Goal: Check status: Check status

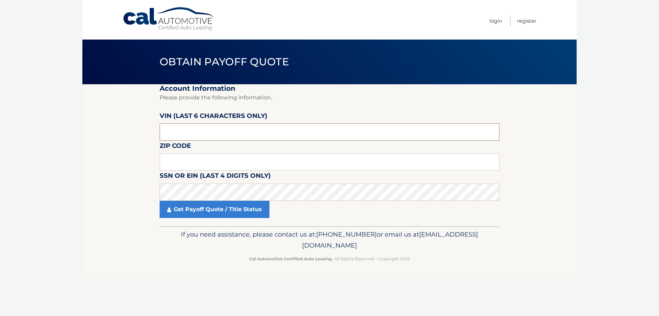
click at [236, 134] on input "text" at bounding box center [330, 131] width 340 height 17
paste input "703376"
type input "703376"
type input "07753"
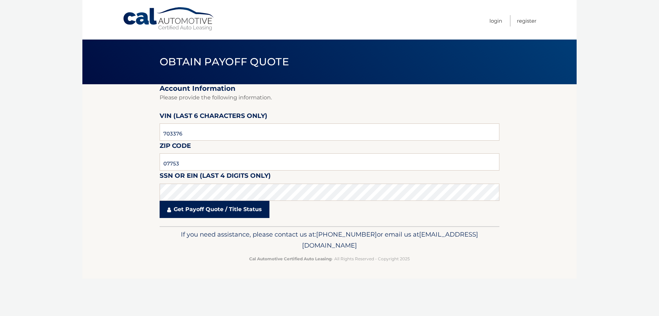
click at [255, 209] on link "Get Payoff Quote / Title Status" at bounding box center [215, 209] width 110 height 17
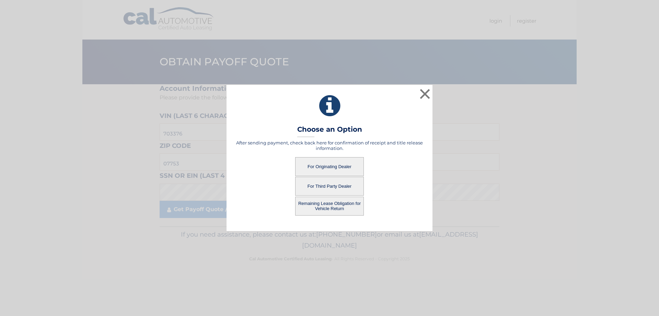
click at [343, 165] on button "For Originating Dealer" at bounding box center [329, 166] width 69 height 19
click at [334, 190] on button "For Third Party Dealer" at bounding box center [329, 185] width 69 height 19
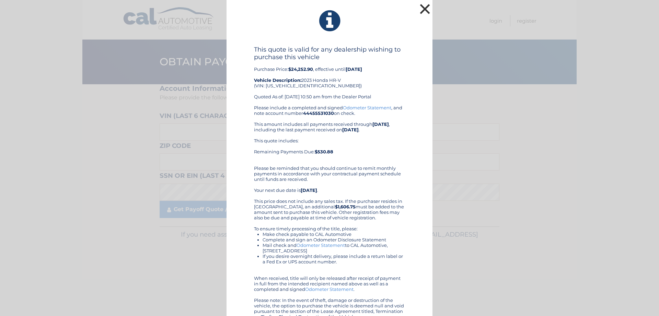
click at [427, 8] on button "×" at bounding box center [425, 9] width 14 height 14
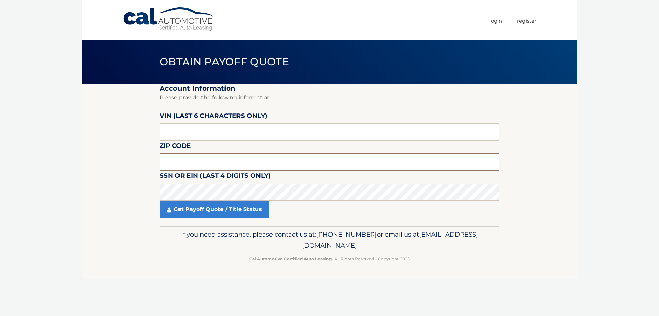
click at [199, 156] on input "text" at bounding box center [330, 161] width 340 height 17
type input "07753"
click at [209, 207] on link "Get Payoff Quote / Title Status" at bounding box center [215, 209] width 110 height 17
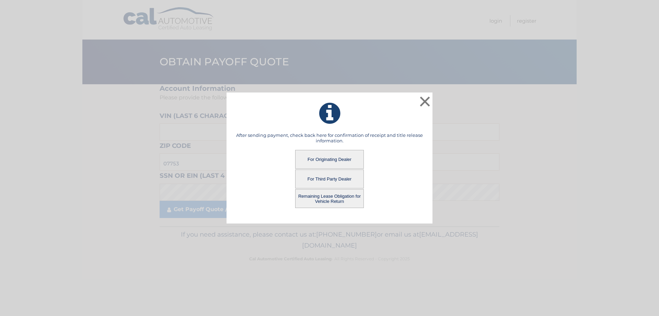
click at [346, 196] on button "Remaining Lease Obligation for Vehicle Return" at bounding box center [329, 198] width 69 height 19
click at [332, 197] on button "Remaining Lease Obligation for Vehicle Return" at bounding box center [329, 198] width 69 height 19
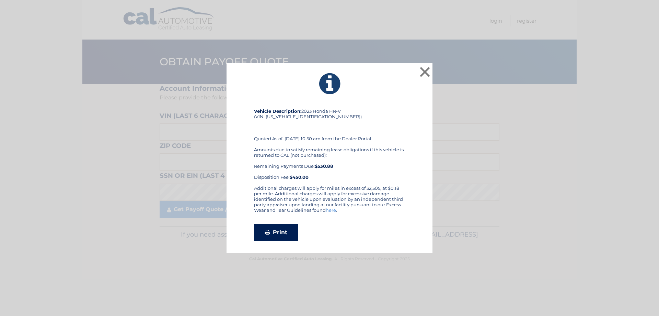
click at [283, 232] on link "Print" at bounding box center [276, 232] width 44 height 17
click at [425, 75] on button "×" at bounding box center [425, 72] width 14 height 14
